Goal: Transaction & Acquisition: Purchase product/service

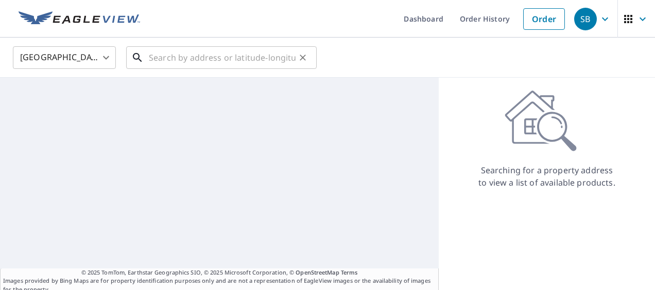
click at [222, 65] on input "text" at bounding box center [222, 57] width 147 height 29
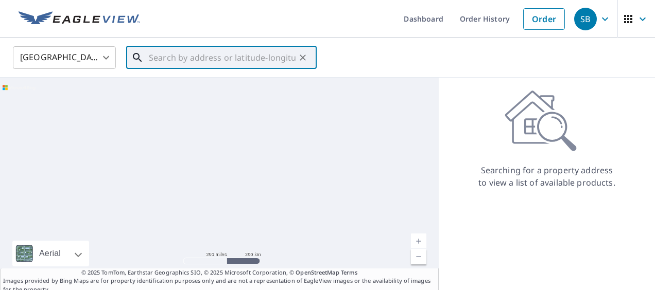
paste input "[STREET_ADDRESS][PERSON_NAME]"
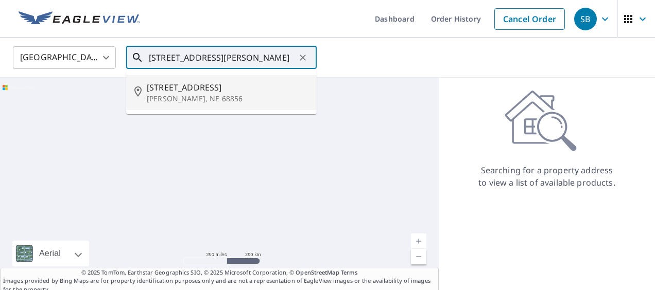
click at [211, 82] on span "[STREET_ADDRESS]" at bounding box center [228, 87] width 162 height 12
type input "[STREET_ADDRESS][PERSON_NAME]"
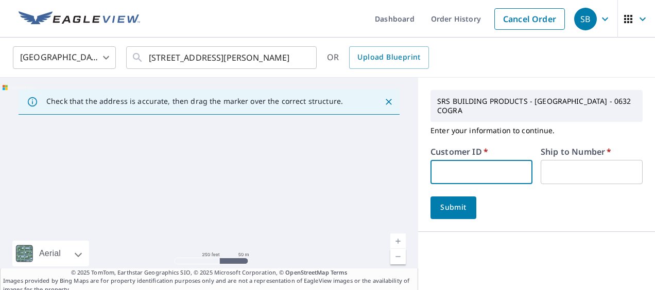
click at [435, 178] on input "text" at bounding box center [481, 172] width 102 height 24
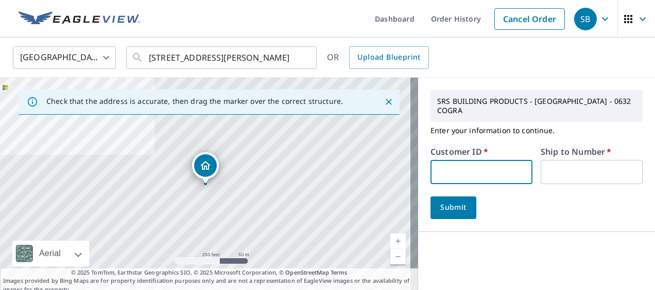
type input "BAC243"
type input "1"
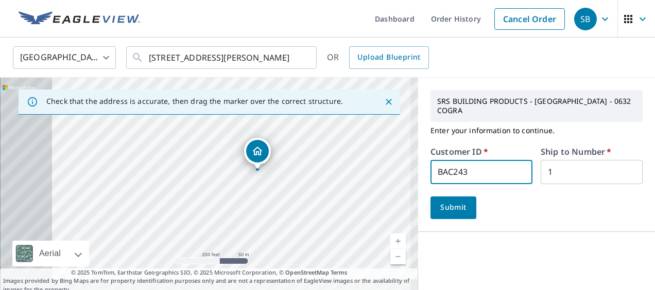
drag, startPoint x: 249, startPoint y: 198, endPoint x: 334, endPoint y: 169, distance: 90.0
click at [334, 169] on div "[STREET_ADDRESS][PERSON_NAME]" at bounding box center [209, 186] width 418 height 216
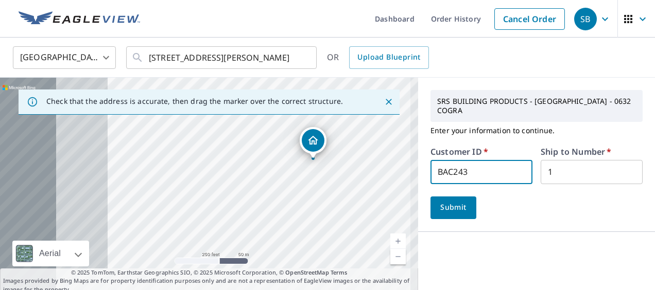
drag, startPoint x: 270, startPoint y: 181, endPoint x: 326, endPoint y: 170, distance: 57.6
click at [326, 170] on div "[STREET_ADDRESS][PERSON_NAME]" at bounding box center [209, 186] width 418 height 216
click at [383, 106] on icon "Close" at bounding box center [388, 102] width 10 height 10
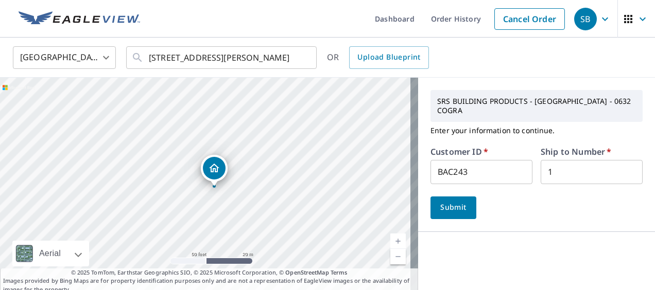
drag, startPoint x: 225, startPoint y: 179, endPoint x: 215, endPoint y: 170, distance: 13.8
click at [454, 205] on span "Submit" at bounding box center [453, 207] width 29 height 13
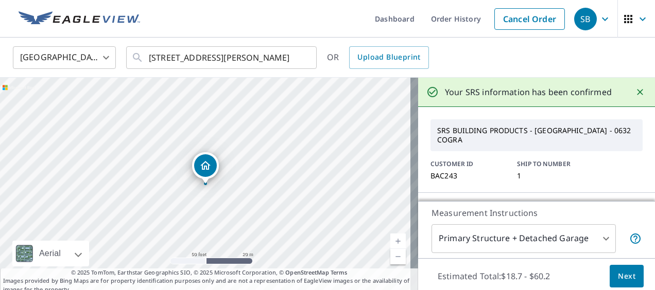
click at [519, 236] on body "SB SB Dashboard Order History Cancel Order SB [GEOGRAPHIC_DATA] [GEOGRAPHIC_DAT…" at bounding box center [327, 145] width 655 height 290
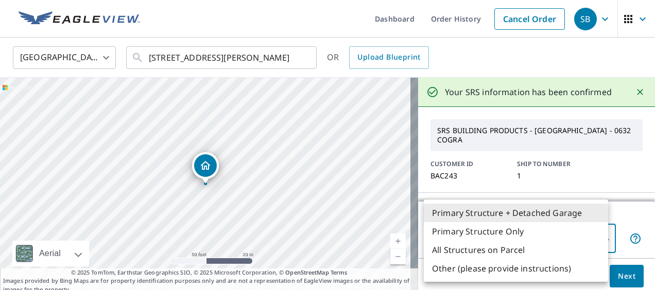
click at [492, 233] on li "Primary Structure Only" at bounding box center [516, 231] width 184 height 19
type input "2"
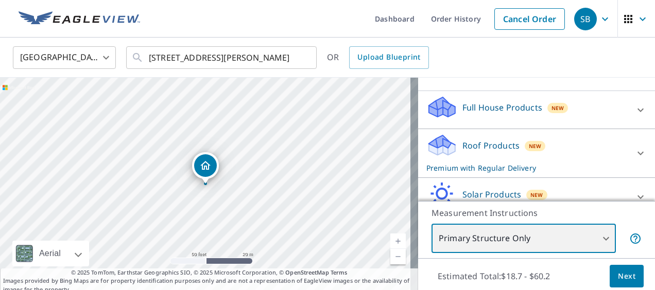
scroll to position [211, 0]
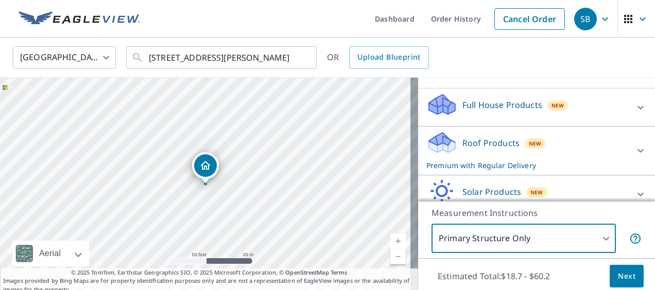
click at [503, 142] on p "Roof Products" at bounding box center [490, 143] width 57 height 12
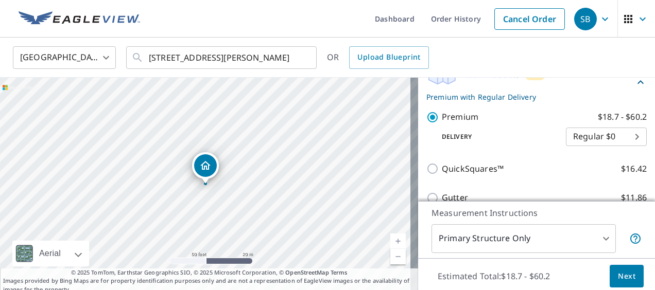
scroll to position [283, 0]
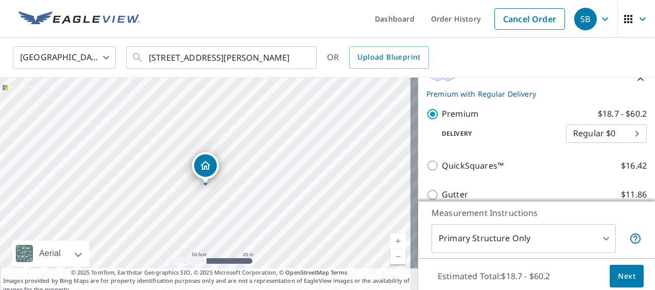
click at [609, 278] on button "Next" at bounding box center [626, 276] width 34 height 23
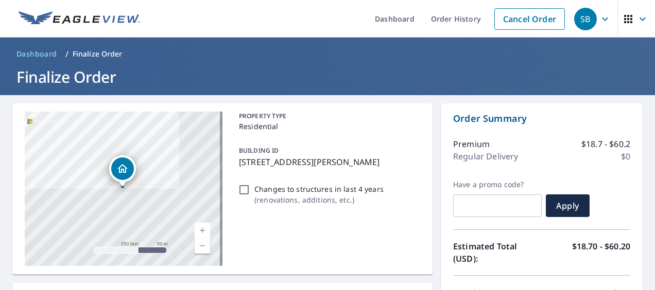
drag, startPoint x: 237, startPoint y: 162, endPoint x: 384, endPoint y: 165, distance: 147.2
click at [384, 165] on p "[STREET_ADDRESS][PERSON_NAME]" at bounding box center [327, 162] width 177 height 12
checkbox input "true"
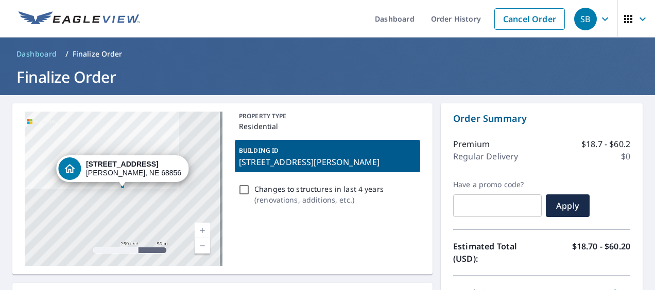
copy p "[STREET_ADDRESS][PERSON_NAME]"
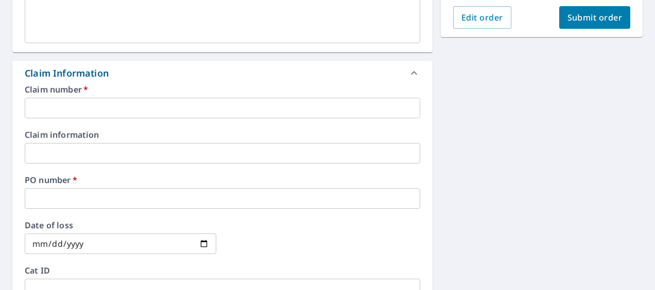
scroll to position [325, 0]
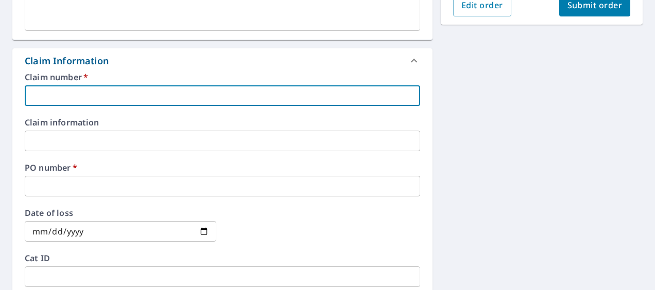
click at [349, 98] on input "text" at bounding box center [222, 95] width 395 height 21
paste input "[STREET_ADDRESS][PERSON_NAME]"
type input "[STREET_ADDRESS][PERSON_NAME]"
checkbox input "true"
type input "[STREET_ADDRESS][PERSON_NAME]"
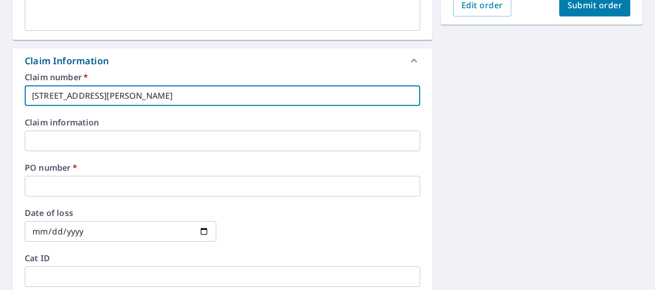
click at [259, 194] on input "text" at bounding box center [222, 186] width 395 height 21
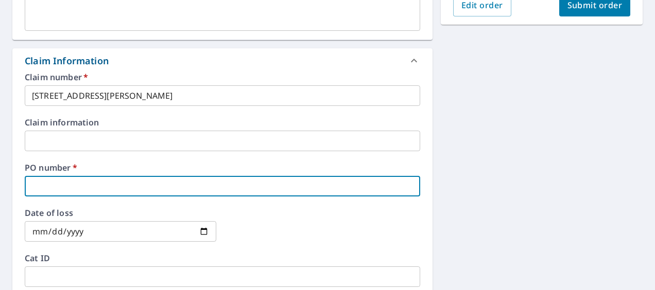
paste input "[STREET_ADDRESS][PERSON_NAME]"
type input "[STREET_ADDRESS][PERSON_NAME]"
checkbox input "true"
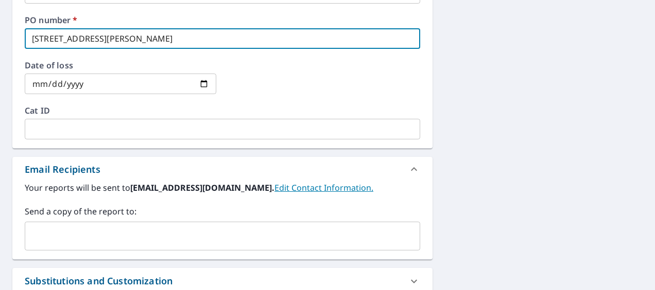
scroll to position [484, 0]
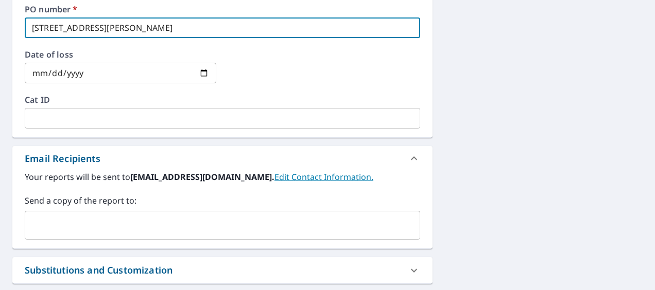
click at [245, 236] on div "​" at bounding box center [222, 225] width 395 height 29
type input "[STREET_ADDRESS][PERSON_NAME]"
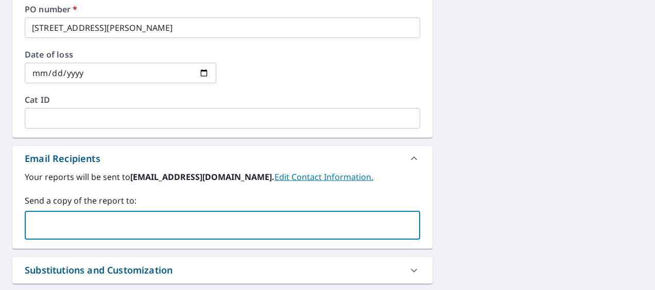
click at [201, 227] on input "text" at bounding box center [214, 226] width 371 height 20
paste input "[PERSON_NAME][EMAIL_ADDRESS][PERSON_NAME][DOMAIN_NAME]"
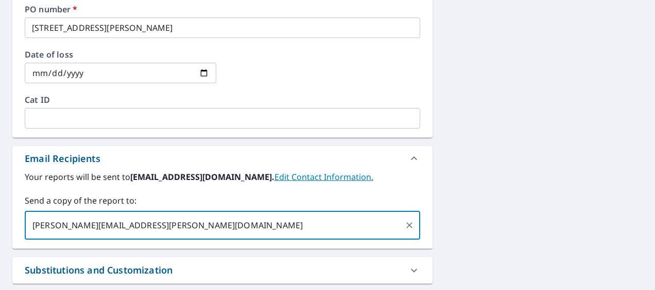
type input "[PERSON_NAME][EMAIL_ADDRESS][PERSON_NAME][DOMAIN_NAME]"
checkbox input "true"
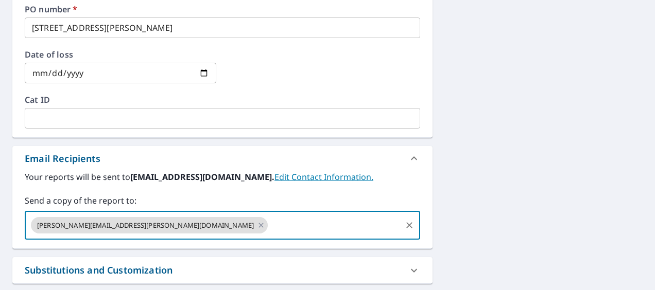
click at [269, 227] on input "text" at bounding box center [334, 226] width 131 height 20
type input "[PERSON_NAME][EMAIL_ADDRESS][PERSON_NAME][DOMAIN_NAME]"
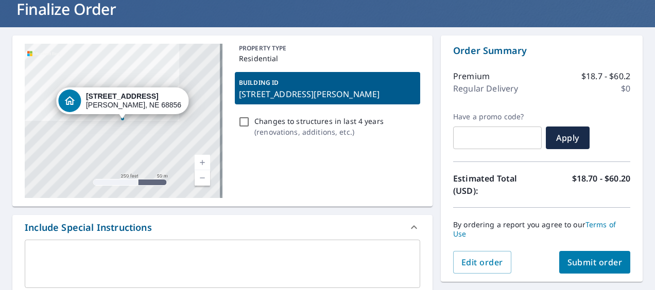
scroll to position [93, 0]
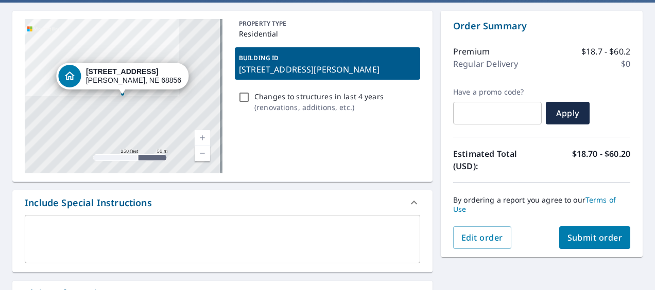
click at [567, 241] on span "Submit order" at bounding box center [594, 237] width 55 height 11
checkbox input "true"
